Goal: Task Accomplishment & Management: Use online tool/utility

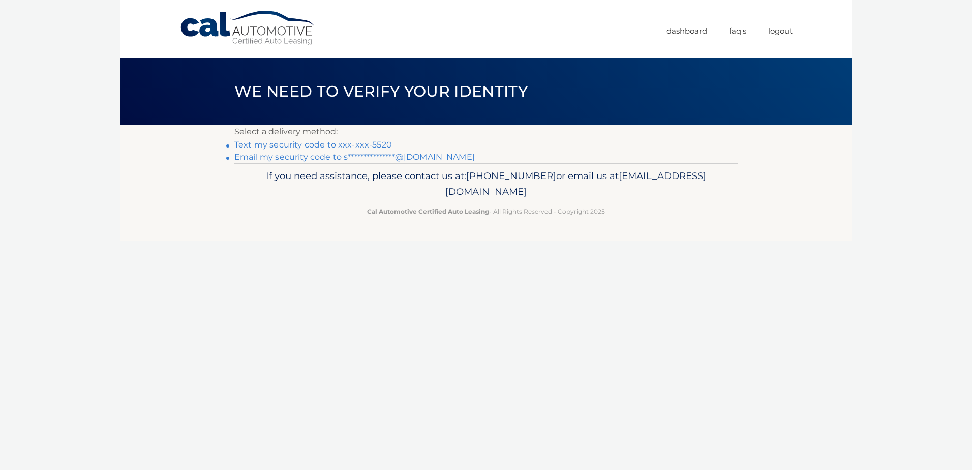
click at [302, 145] on link "Text my security code to xxx-xxx-5520" at bounding box center [313, 145] width 158 height 10
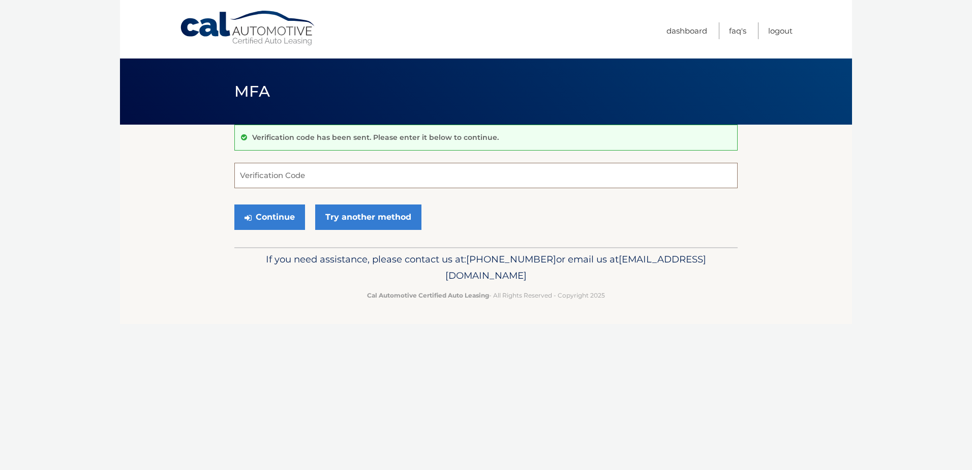
click at [303, 175] on input "Verification Code" at bounding box center [485, 175] width 503 height 25
type input "970094"
click at [234, 204] on button "Continue" at bounding box center [269, 216] width 71 height 25
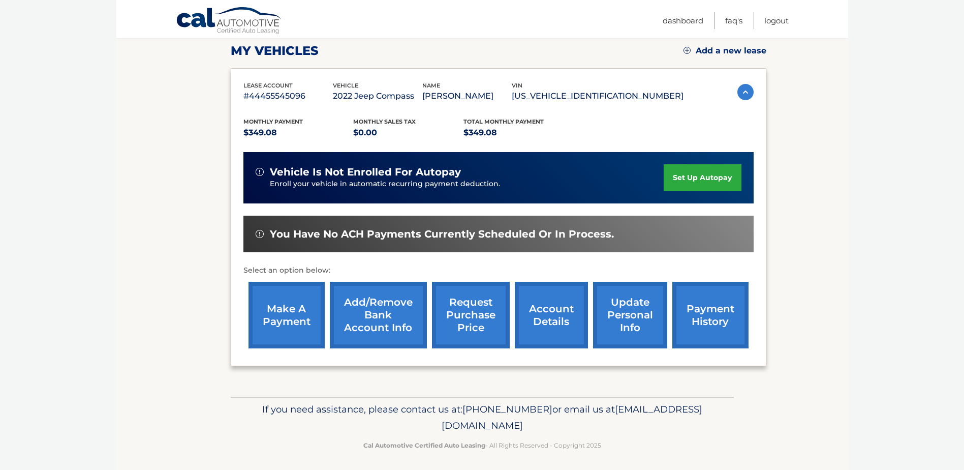
scroll to position [146, 0]
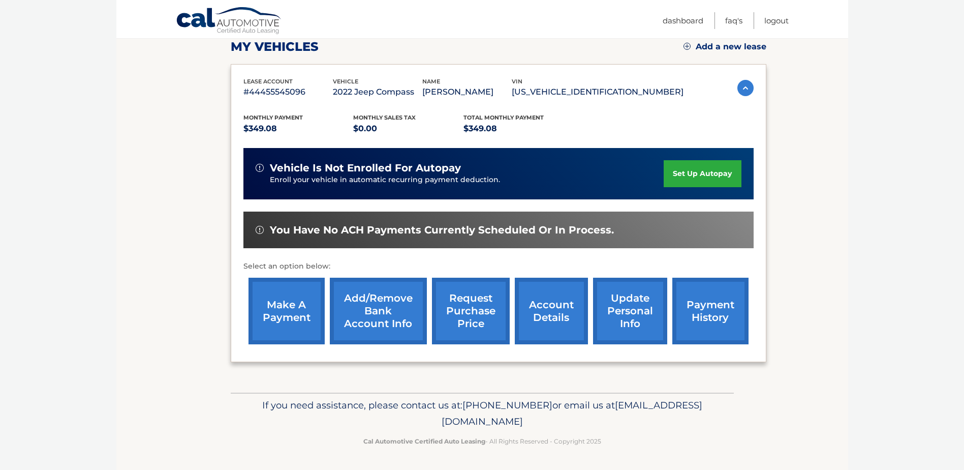
click at [292, 305] on link "make a payment" at bounding box center [287, 310] width 76 height 67
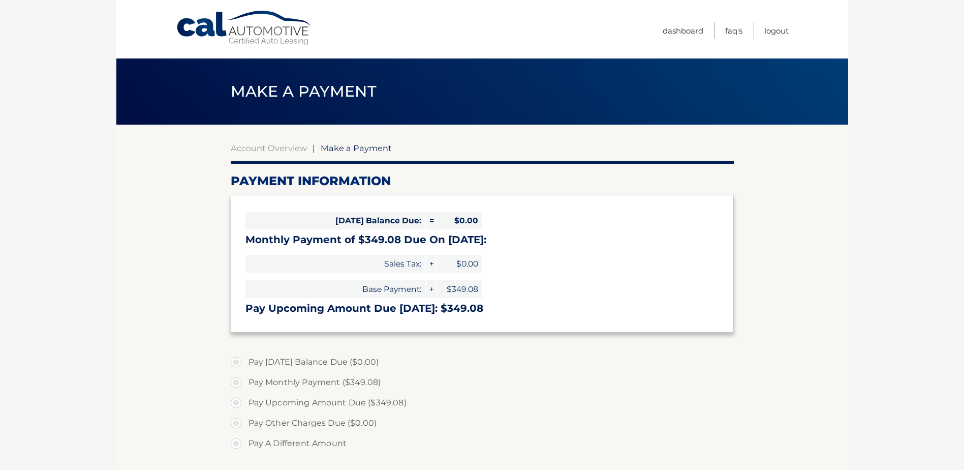
select select "ZjEwMDlmYzMtMzc4YS00ZDVkLWJjYmUtOTAzMmNkMWRjYjM0"
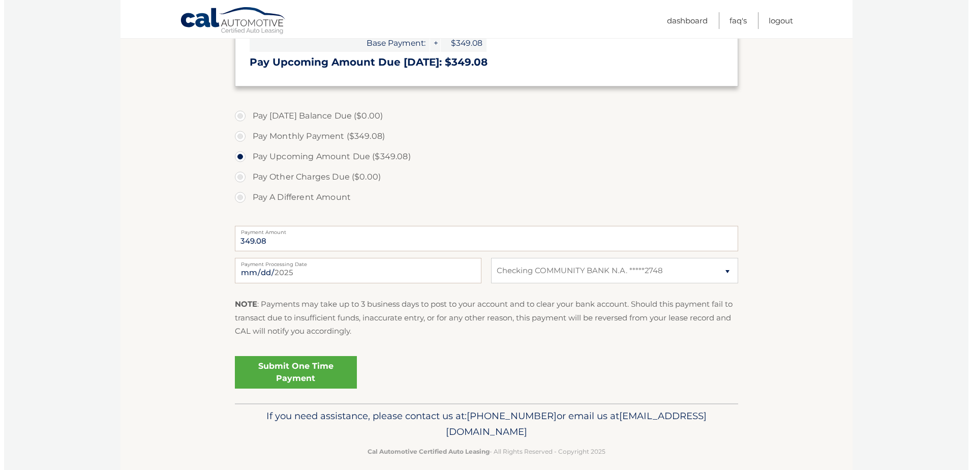
scroll to position [254, 0]
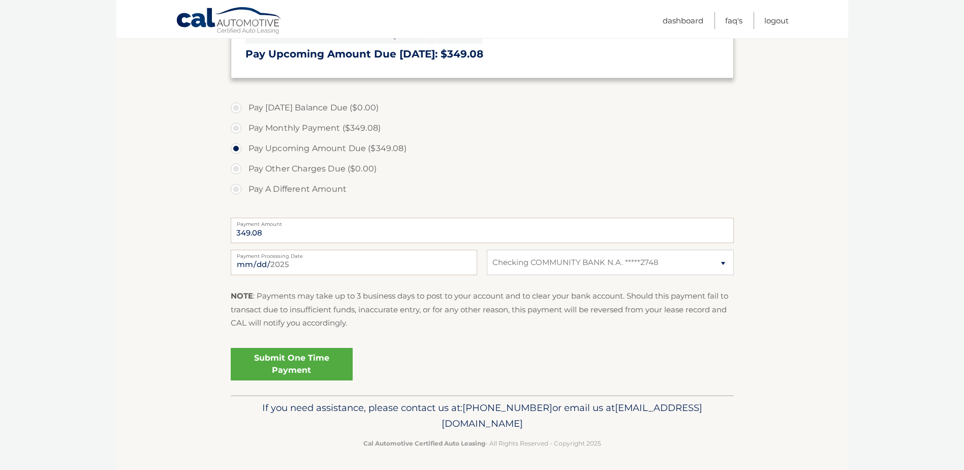
click at [324, 356] on link "Submit One Time Payment" at bounding box center [292, 364] width 122 height 33
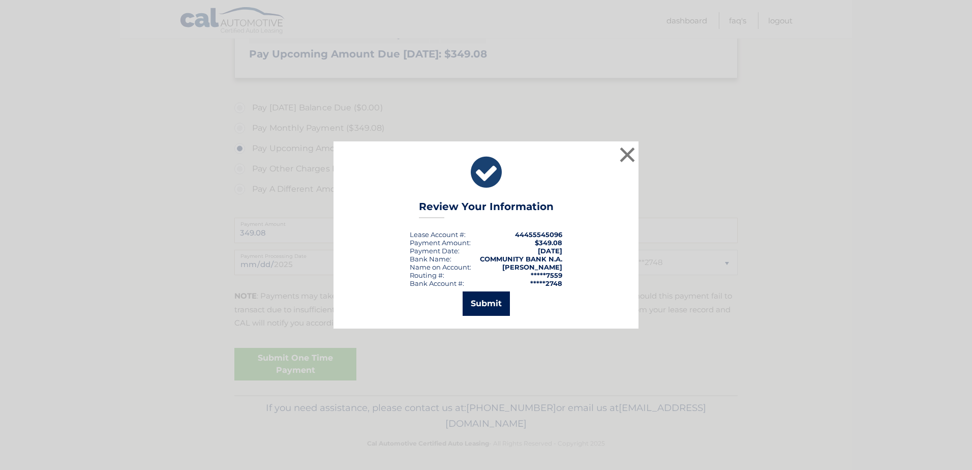
click at [489, 301] on button "Submit" at bounding box center [485, 303] width 47 height 24
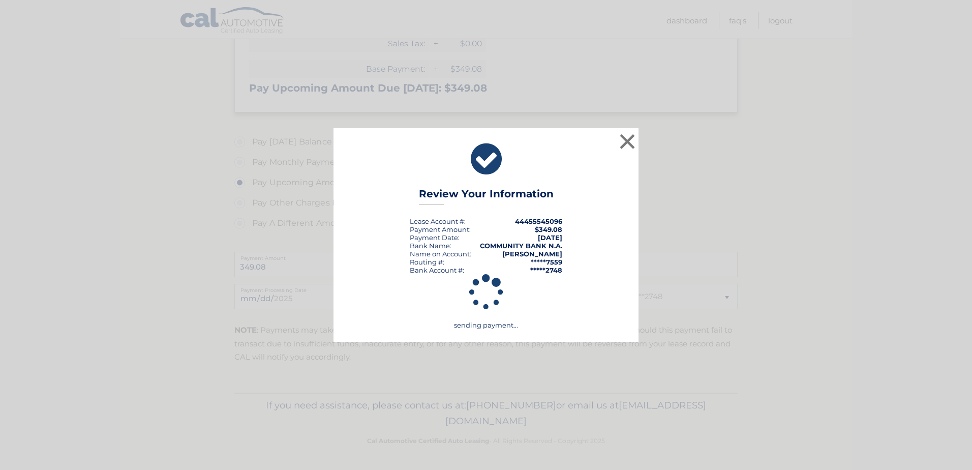
scroll to position [220, 0]
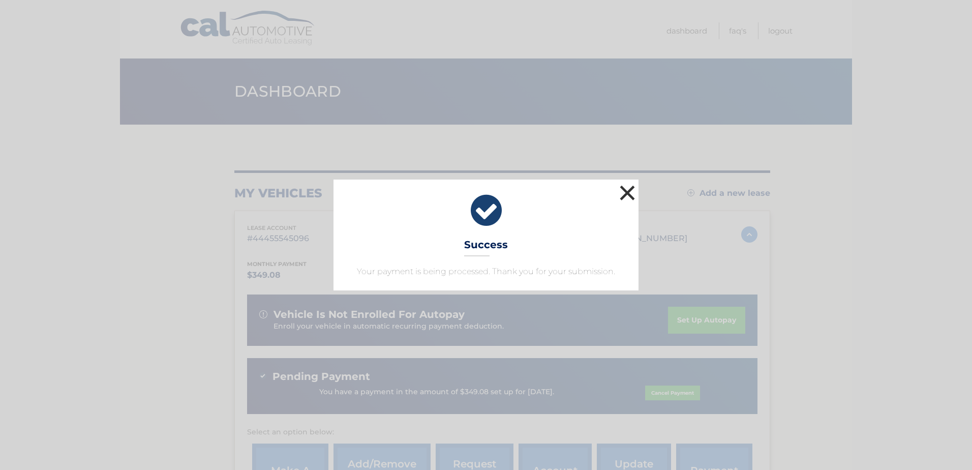
click at [625, 197] on button "×" at bounding box center [627, 192] width 20 height 20
